Goal: Navigation & Orientation: Find specific page/section

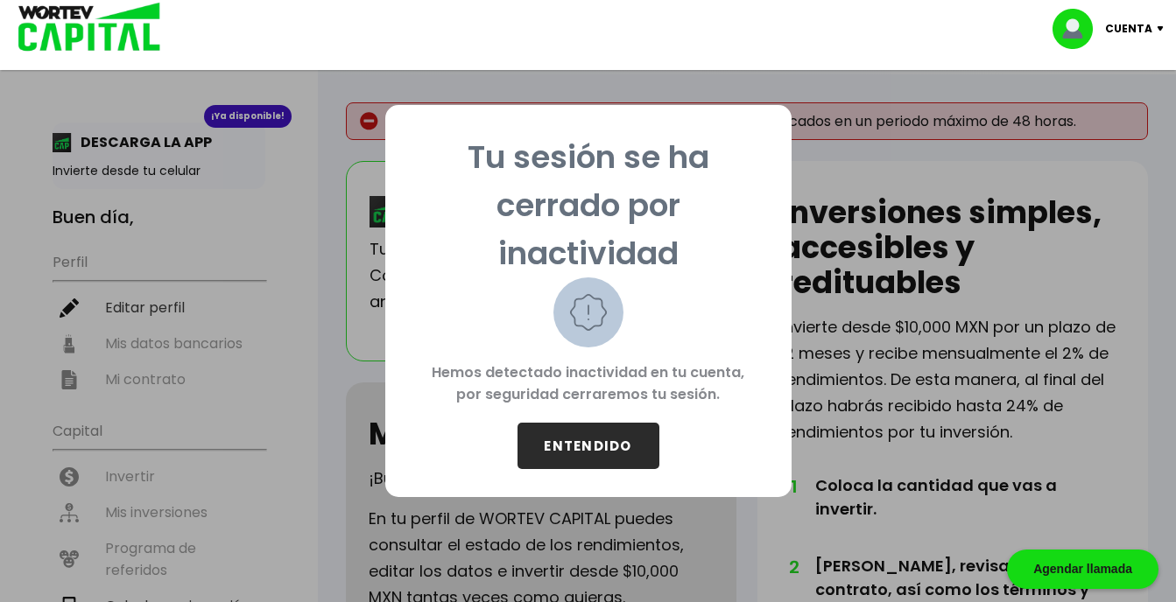
click at [587, 446] on button "ENTENDIDO" at bounding box center [588, 446] width 142 height 46
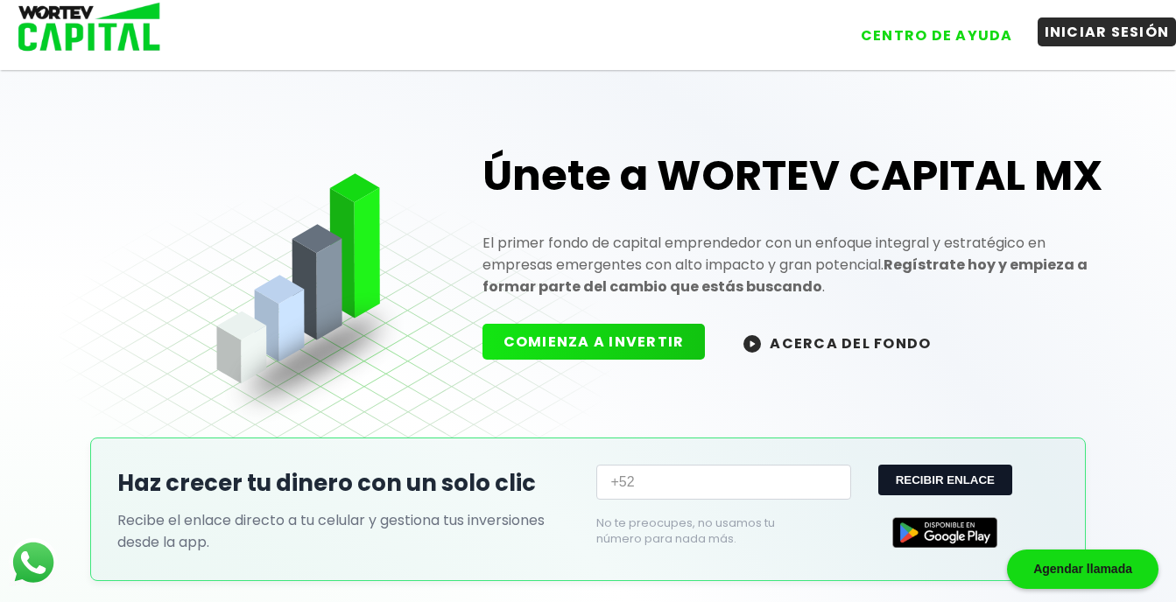
click at [1093, 38] on button "INICIAR SESIÓN" at bounding box center [1106, 32] width 139 height 29
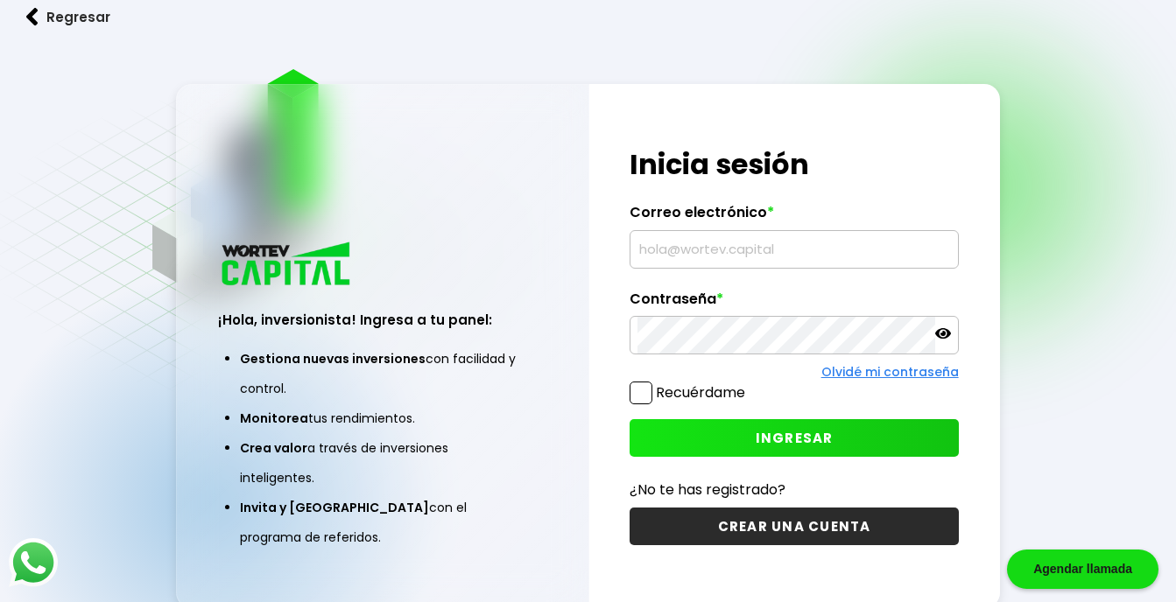
type input "[EMAIL_ADDRESS][DOMAIN_NAME]"
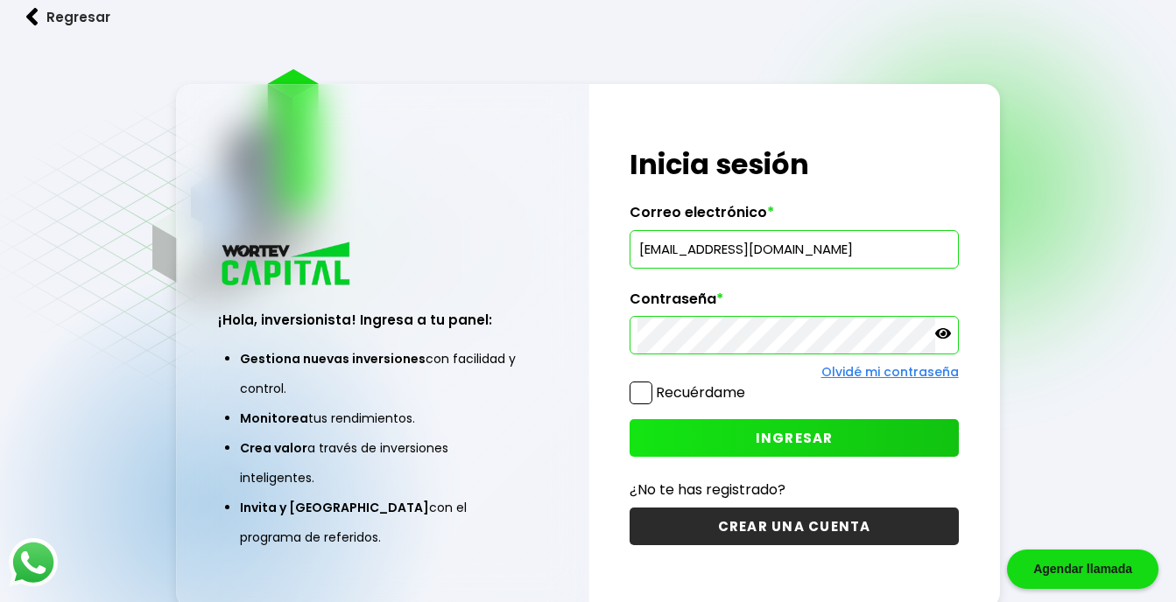
click at [641, 392] on span at bounding box center [640, 393] width 23 height 23
click at [748, 384] on input "Recuérdame" at bounding box center [748, 384] width 0 height 0
click at [710, 439] on button "INGRESAR" at bounding box center [793, 438] width 328 height 38
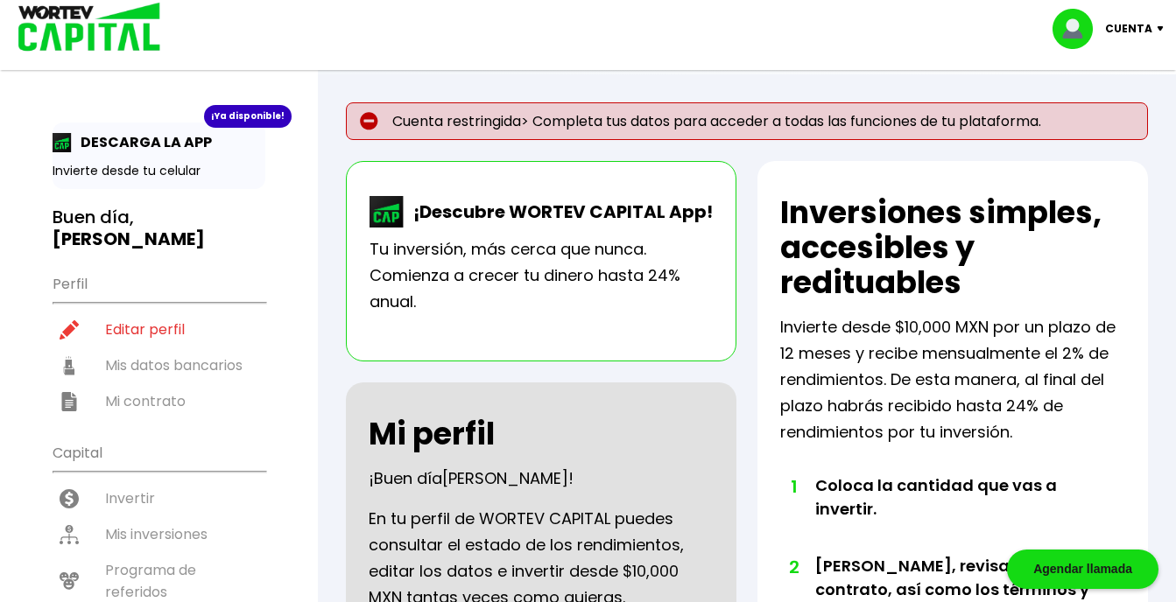
click at [157, 377] on ul "Perfil Editar perfil Mis datos bancarios Mi contrato" at bounding box center [159, 341] width 213 height 155
click at [348, 18] on div "Cuenta Editar perfil Cerrar sesión" at bounding box center [588, 28] width 1176 height 57
click at [1140, 32] on p "Cuenta" at bounding box center [1128, 29] width 47 height 26
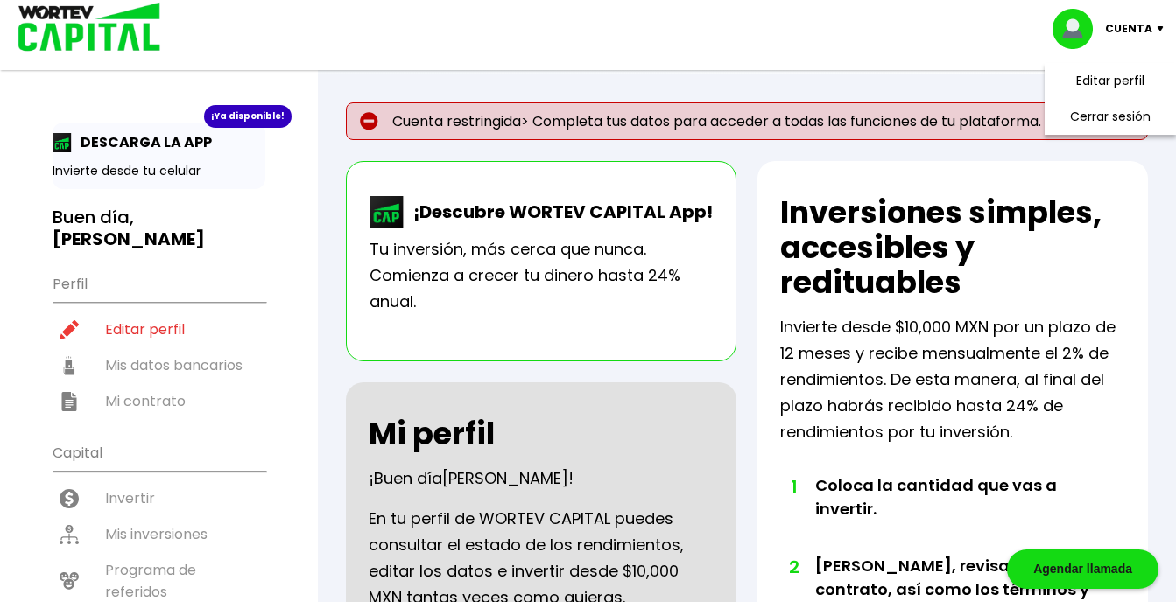
click at [913, 31] on div "Cuenta Editar perfil Cerrar sesión" at bounding box center [588, 28] width 1176 height 57
